Goal: Browse casually

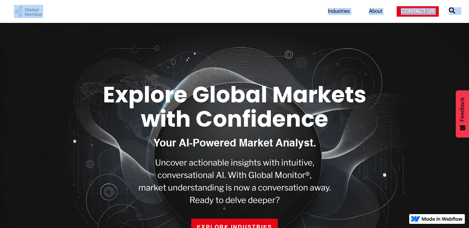
drag, startPoint x: 0, startPoint y: 6, endPoint x: 4, endPoint y: 36, distance: 30.5
click at [19, 66] on section "Explore Global Markets with Confidence Your AI-Powered Market Analyst. Uncover …" at bounding box center [234, 156] width 469 height 267
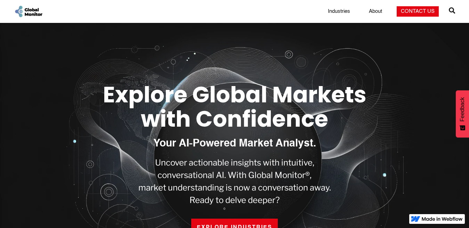
drag, startPoint x: 0, startPoint y: 32, endPoint x: 462, endPoint y: 190, distance: 488.3
drag, startPoint x: 457, startPoint y: 188, endPoint x: 136, endPoint y: 77, distance: 339.1
drag, startPoint x: 136, startPoint y: 77, endPoint x: 464, endPoint y: 204, distance: 350.9
drag, startPoint x: 464, startPoint y: 204, endPoint x: 173, endPoint y: 135, distance: 299.1
click at [173, 135] on div "Explore Global Markets with Confidence Your AI-Powered Market Analyst. Uncover …" at bounding box center [234, 157] width 305 height 162
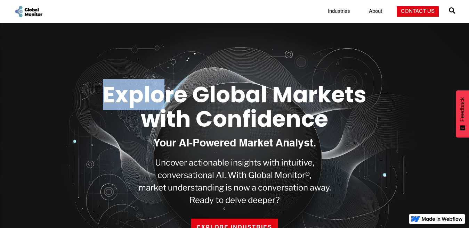
drag, startPoint x: 53, startPoint y: 29, endPoint x: 201, endPoint y: 105, distance: 166.1
click at [201, 105] on section "Explore Global Markets with Confidence Your AI-Powered Market Analyst. Uncover …" at bounding box center [234, 156] width 469 height 267
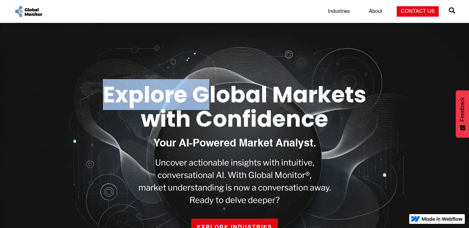
click at [85, 72] on section "Explore Global Markets with Confidence Your AI-Powered Market Analyst. Uncover …" at bounding box center [234, 156] width 469 height 267
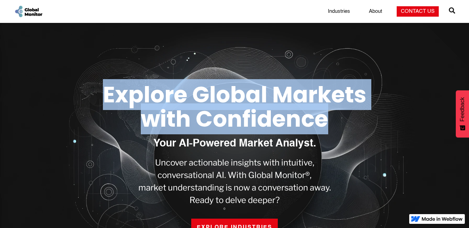
drag, startPoint x: 15, startPoint y: 26, endPoint x: 236, endPoint y: 107, distance: 236.1
click at [425, 179] on section "Explore Global Markets with Confidence Your AI-Powered Market Analyst. Uncover …" at bounding box center [234, 156] width 469 height 267
click at [228, 68] on section "Explore Global Markets with Confidence Your AI-Powered Market Analyst. Uncover …" at bounding box center [234, 156] width 469 height 267
